Goal: Navigation & Orientation: Find specific page/section

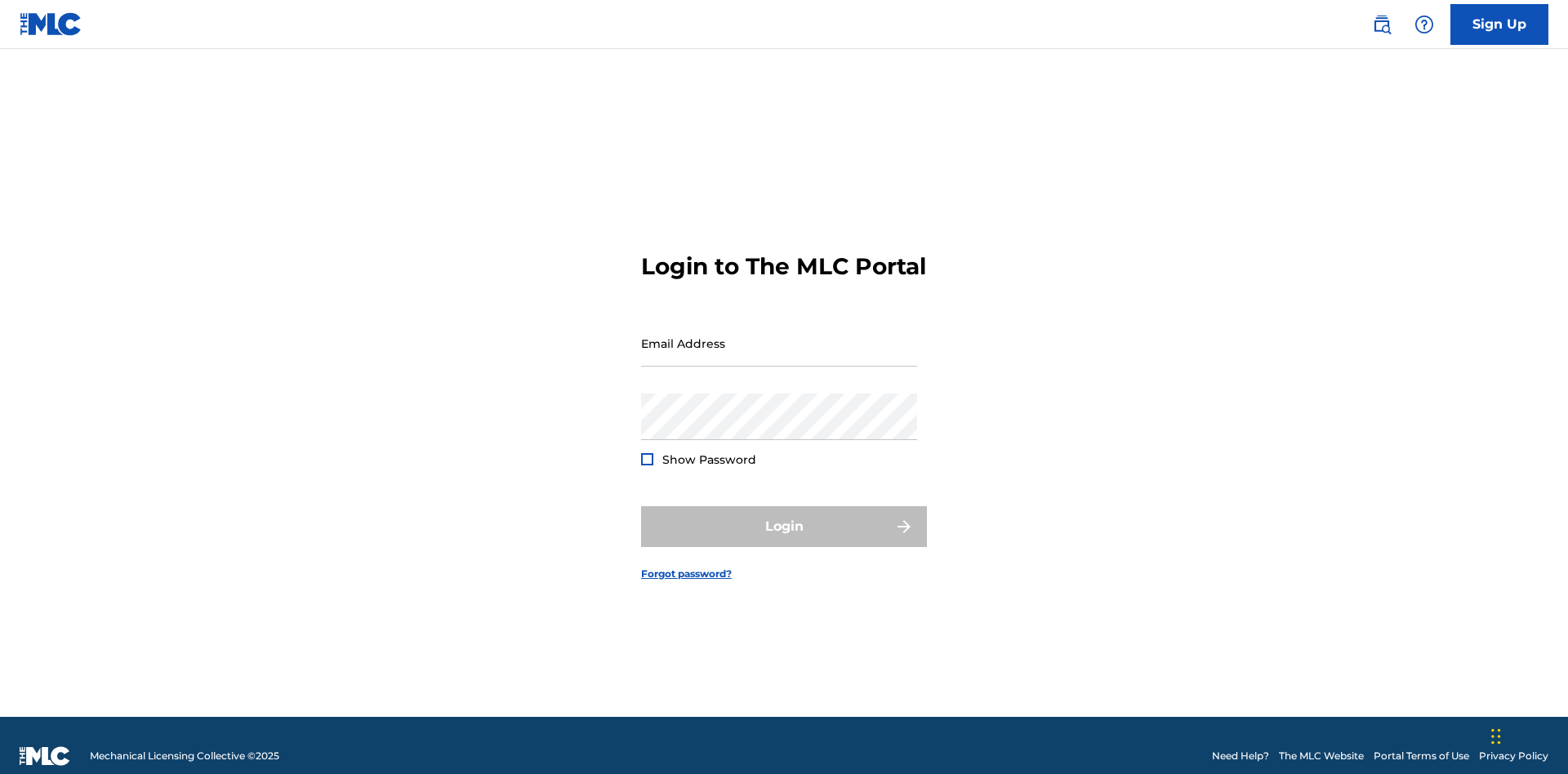
scroll to position [21, 0]
click at [780, 336] on input "Email Address" at bounding box center [779, 343] width 276 height 47
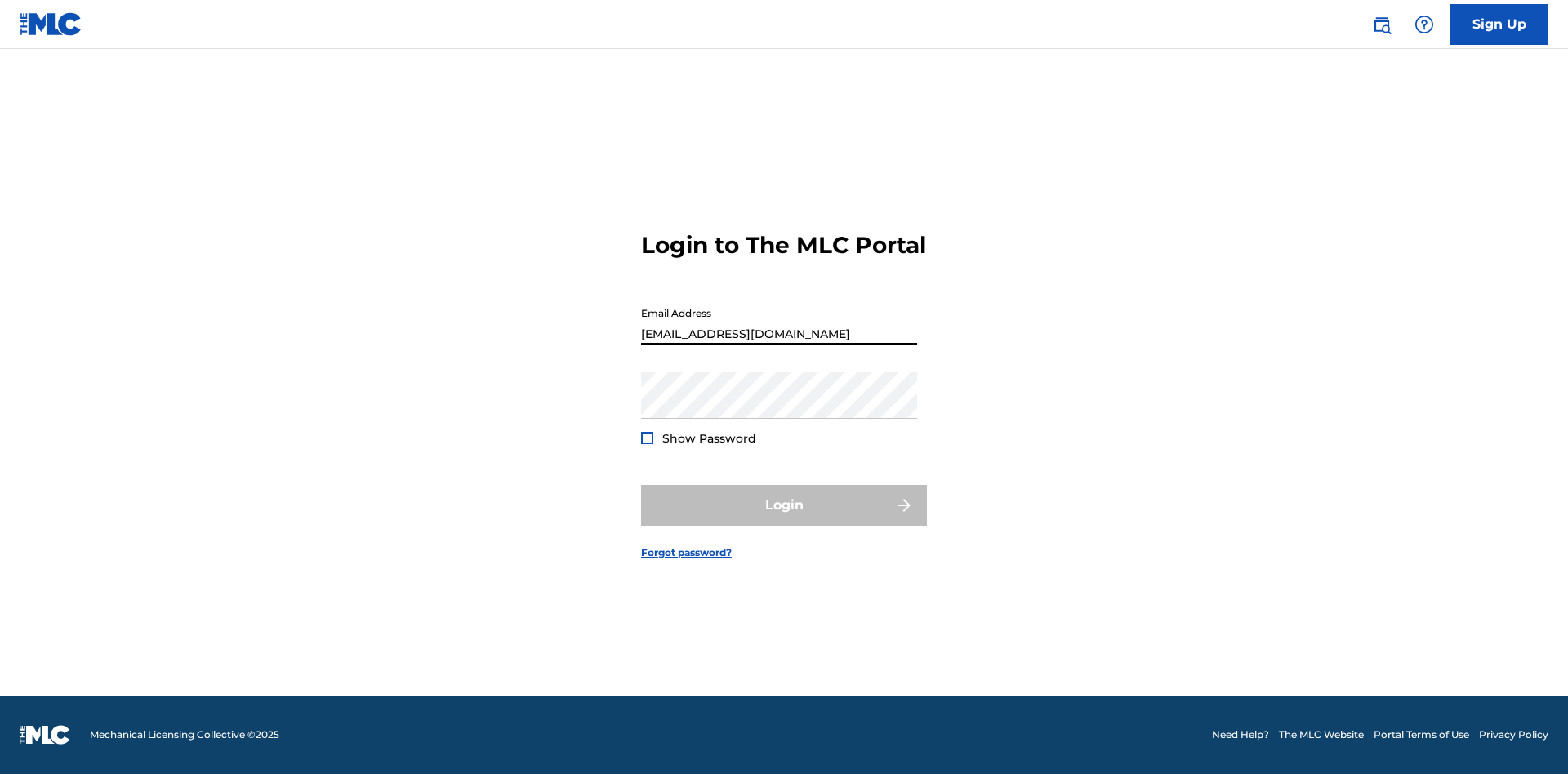
scroll to position [0, 52]
type input "240b4aa9-f93a-4811-b82d-48bb69760ffa@mailslurp.com"
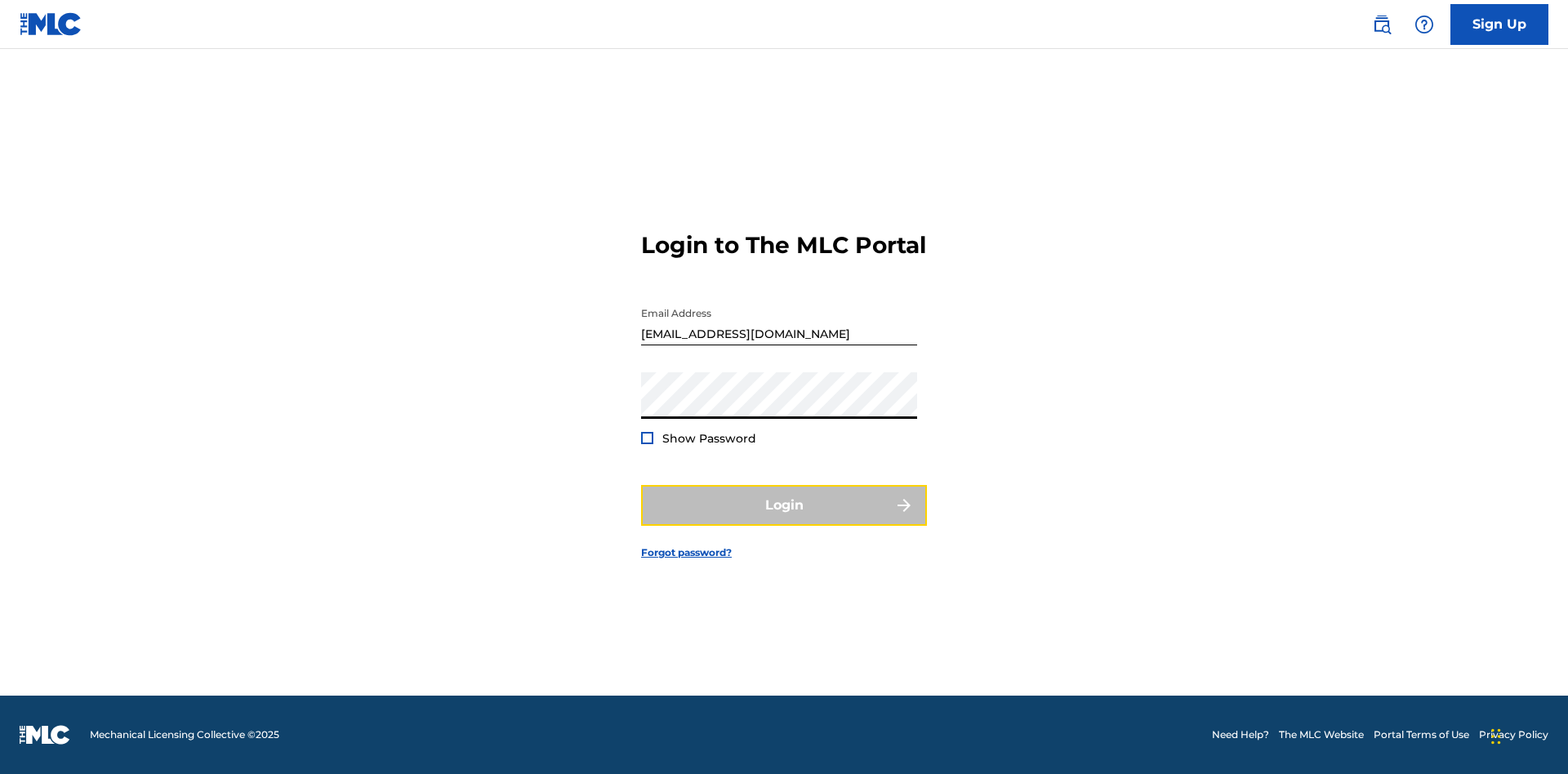
click at [784, 519] on button "Login" at bounding box center [784, 505] width 286 height 41
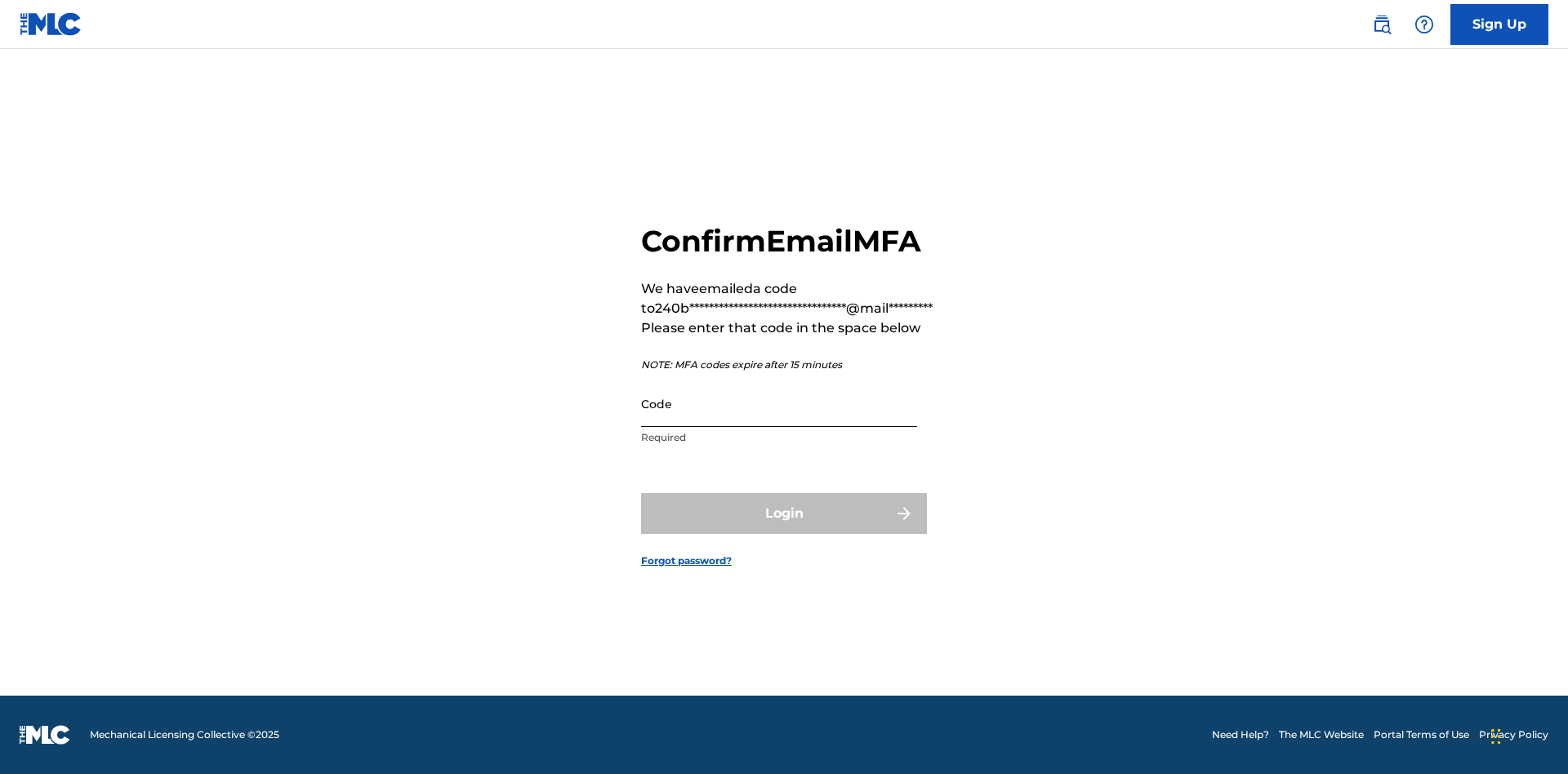
click at [780, 403] on input "Code" at bounding box center [779, 403] width 276 height 47
type input "461132"
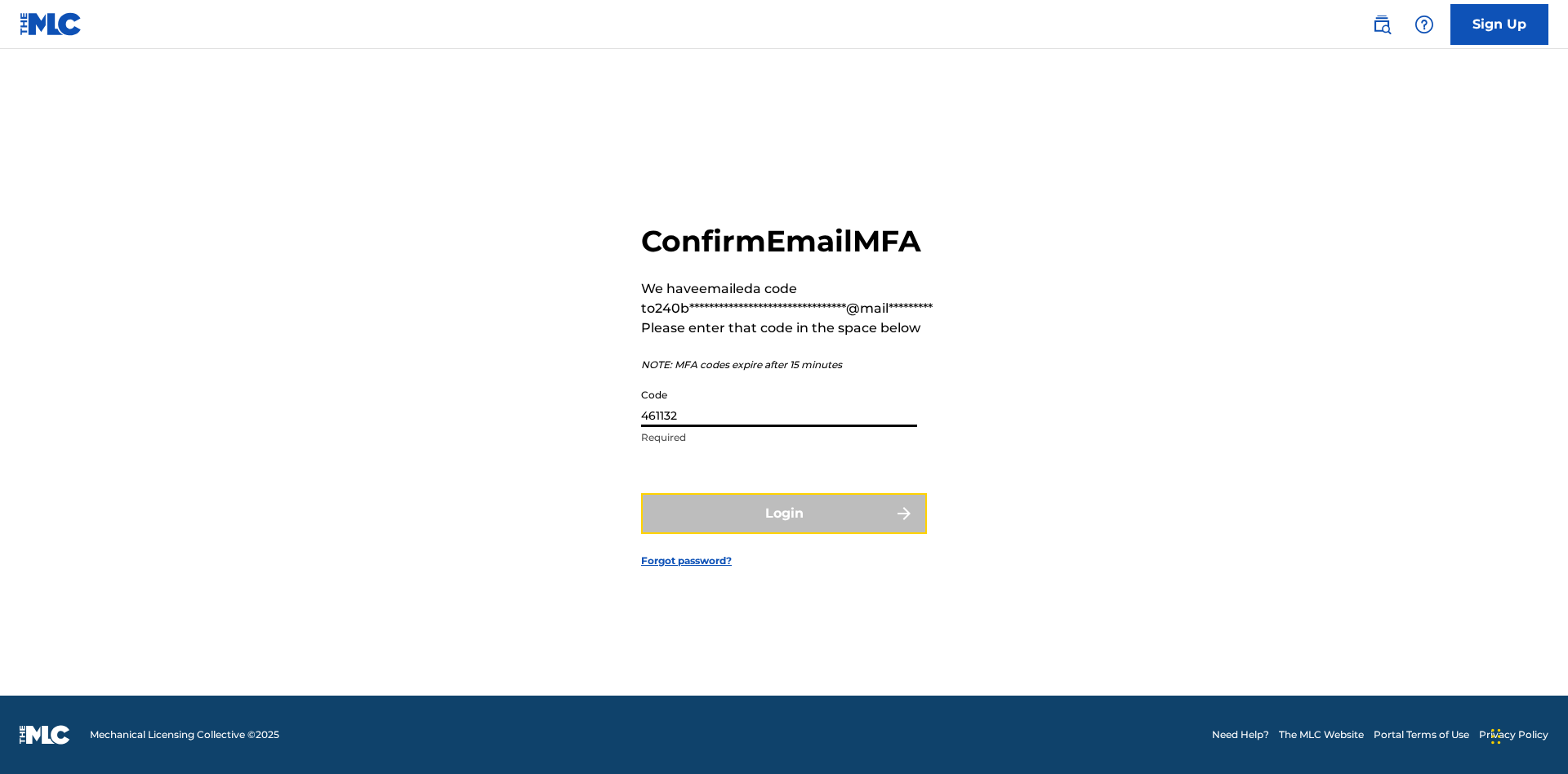
click at [784, 513] on button "Login" at bounding box center [784, 513] width 286 height 41
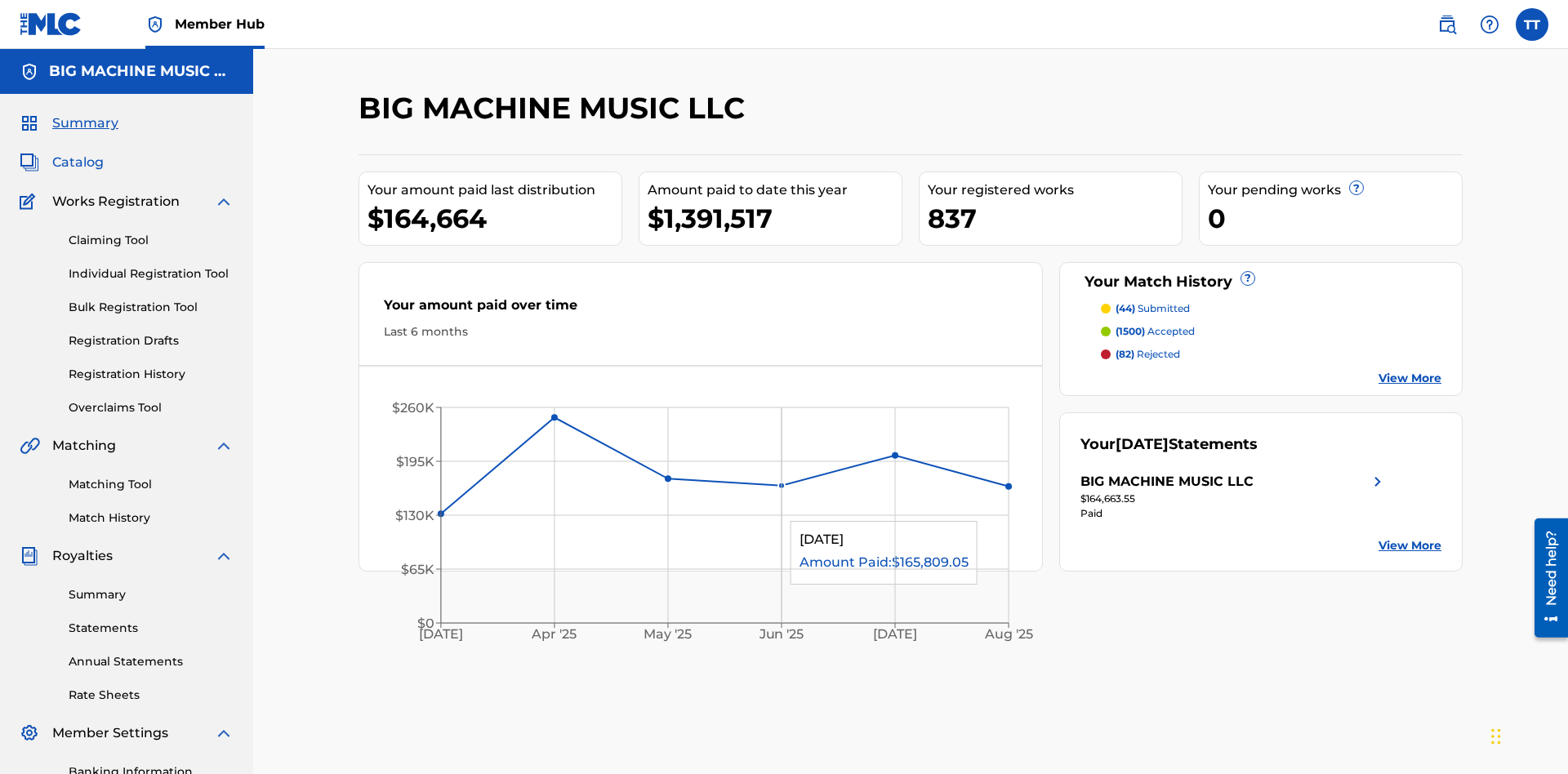
click at [78, 153] on span "Catalog" at bounding box center [78, 163] width 51 height 20
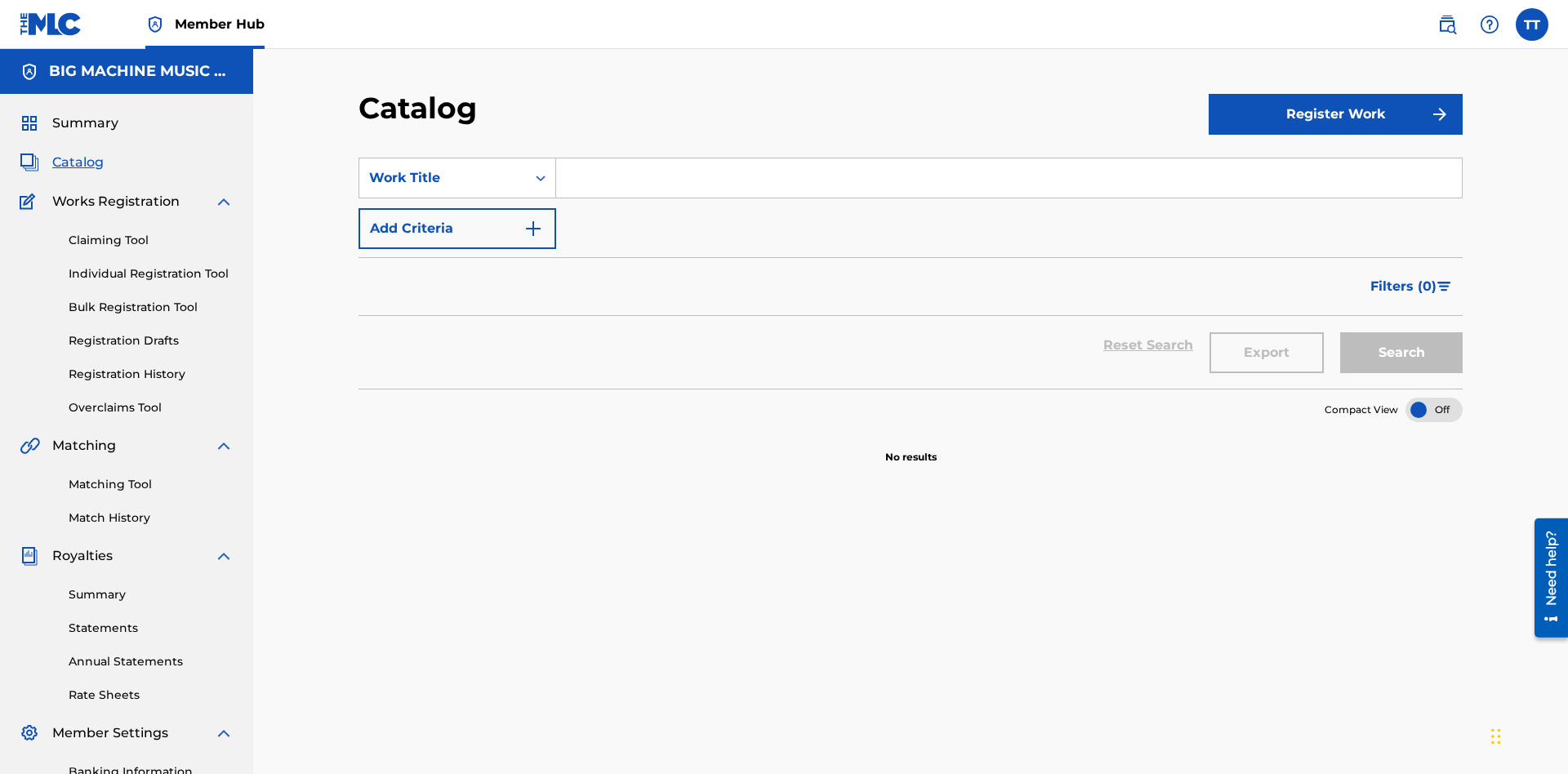
scroll to position [239, 0]
